Goal: Task Accomplishment & Management: Understand process/instructions

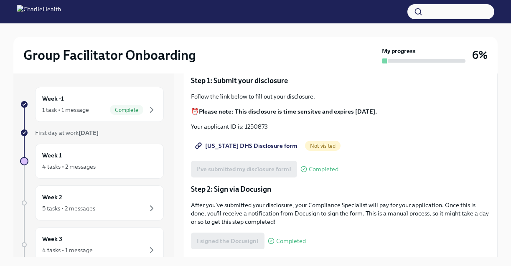
scroll to position [84, 0]
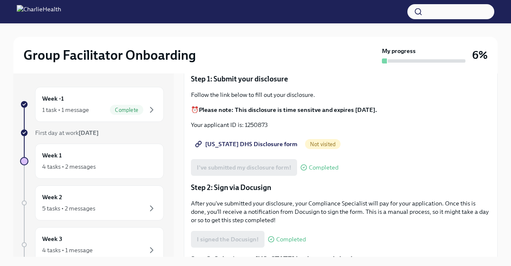
click at [305, 148] on div "Not visited" at bounding box center [323, 144] width 36 height 10
click at [267, 145] on span "[US_STATE] DHS Disclosure form" at bounding box center [247, 144] width 101 height 8
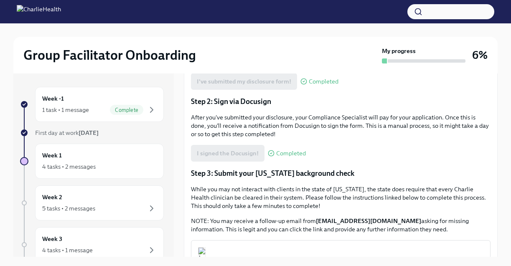
scroll to position [168, 0]
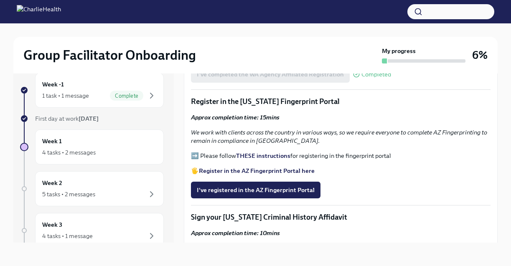
scroll to position [855, 0]
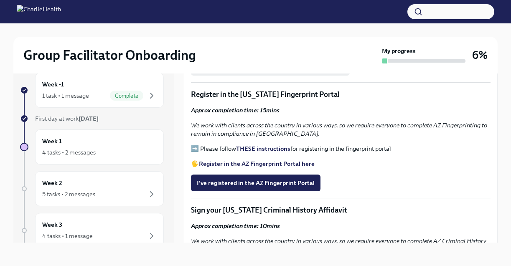
click at [278, 168] on strong "Register in the AZ Fingerprint Portal here" at bounding box center [257, 164] width 116 height 8
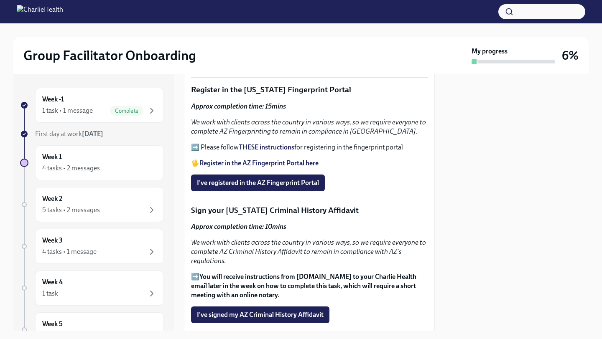
scroll to position [973, 0]
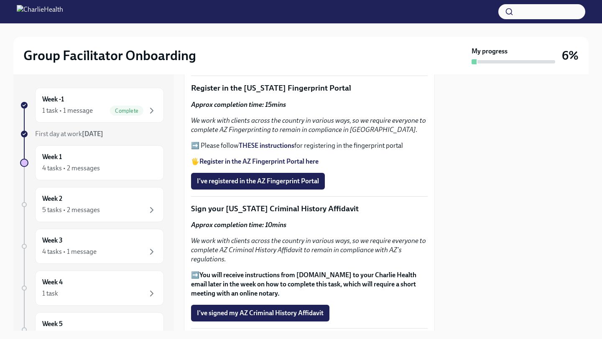
click at [286, 163] on strong "Register in the AZ Fingerprint Portal here" at bounding box center [258, 162] width 119 height 8
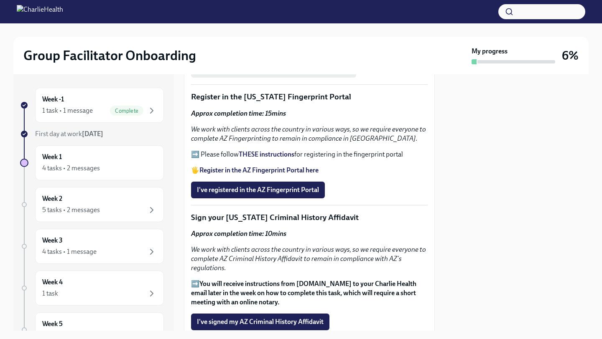
scroll to position [965, 0]
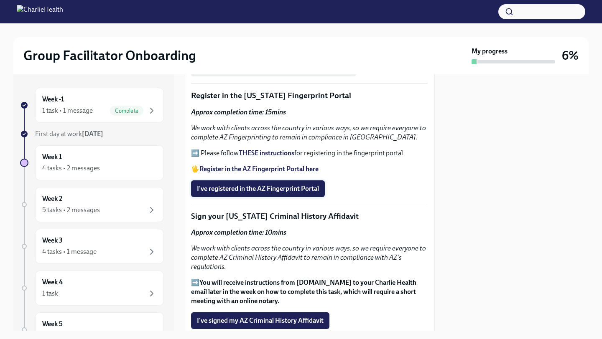
click at [270, 189] on span "I've registered in the AZ Fingerprint Portal" at bounding box center [258, 189] width 122 height 8
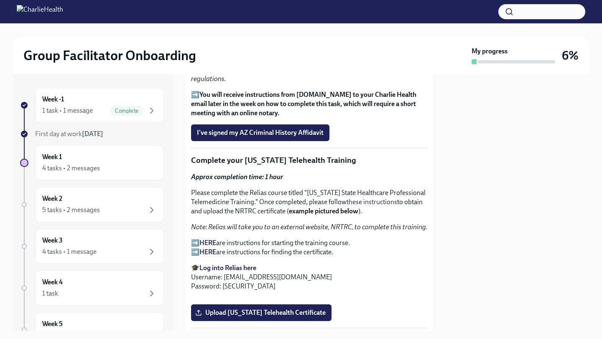
scroll to position [1153, 0]
click at [254, 135] on span "I've signed my AZ Criminal History Affidavit" at bounding box center [260, 133] width 127 height 8
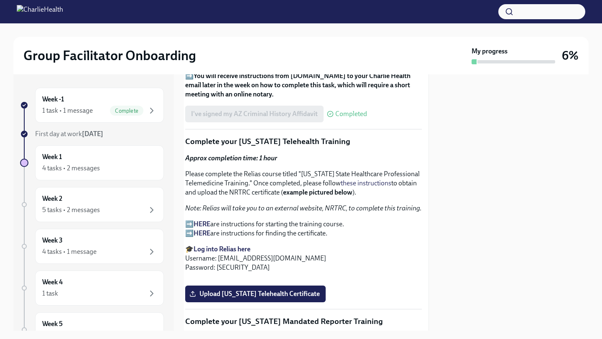
scroll to position [1186, 6]
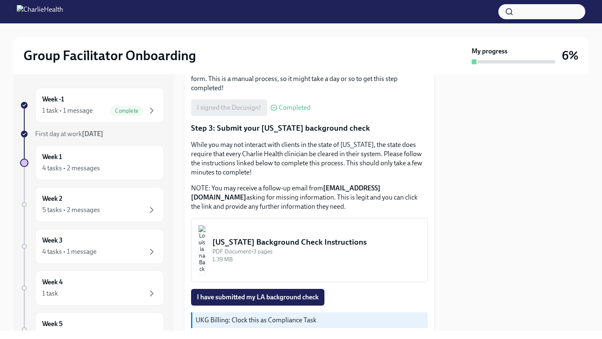
scroll to position [271, 0]
